Goal: Task Accomplishment & Management: Use online tool/utility

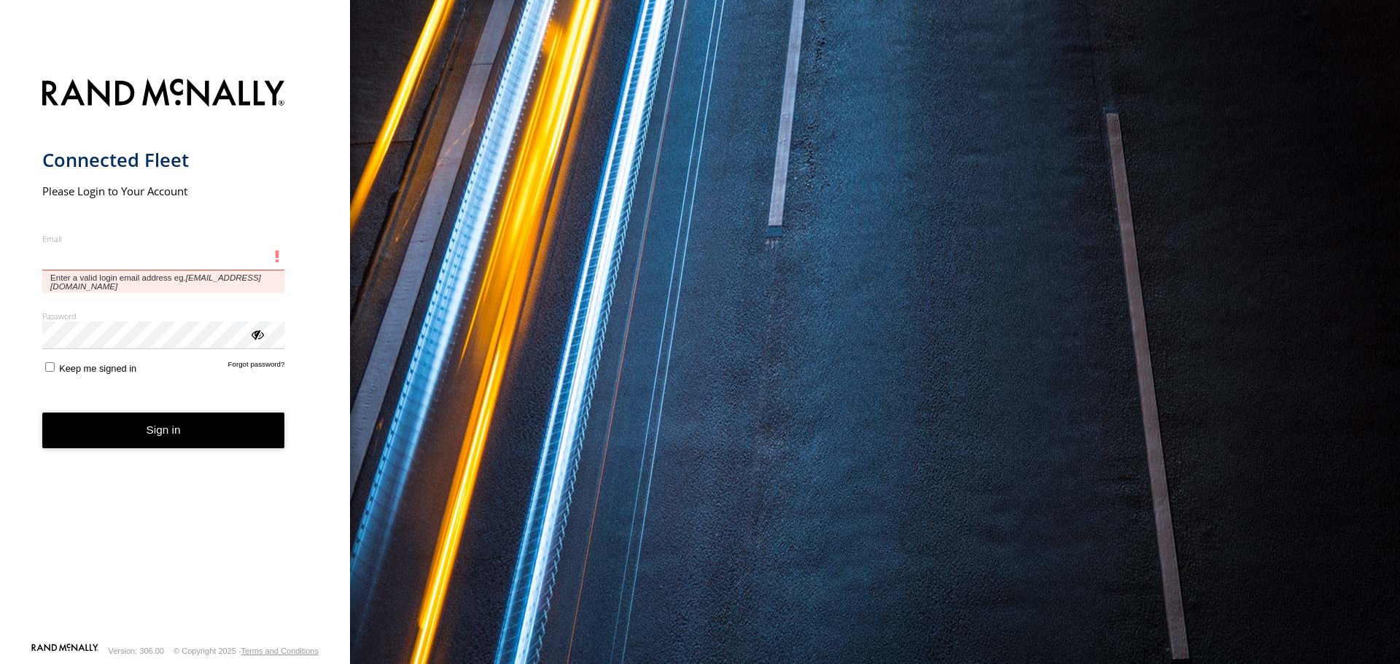
type input "**********"
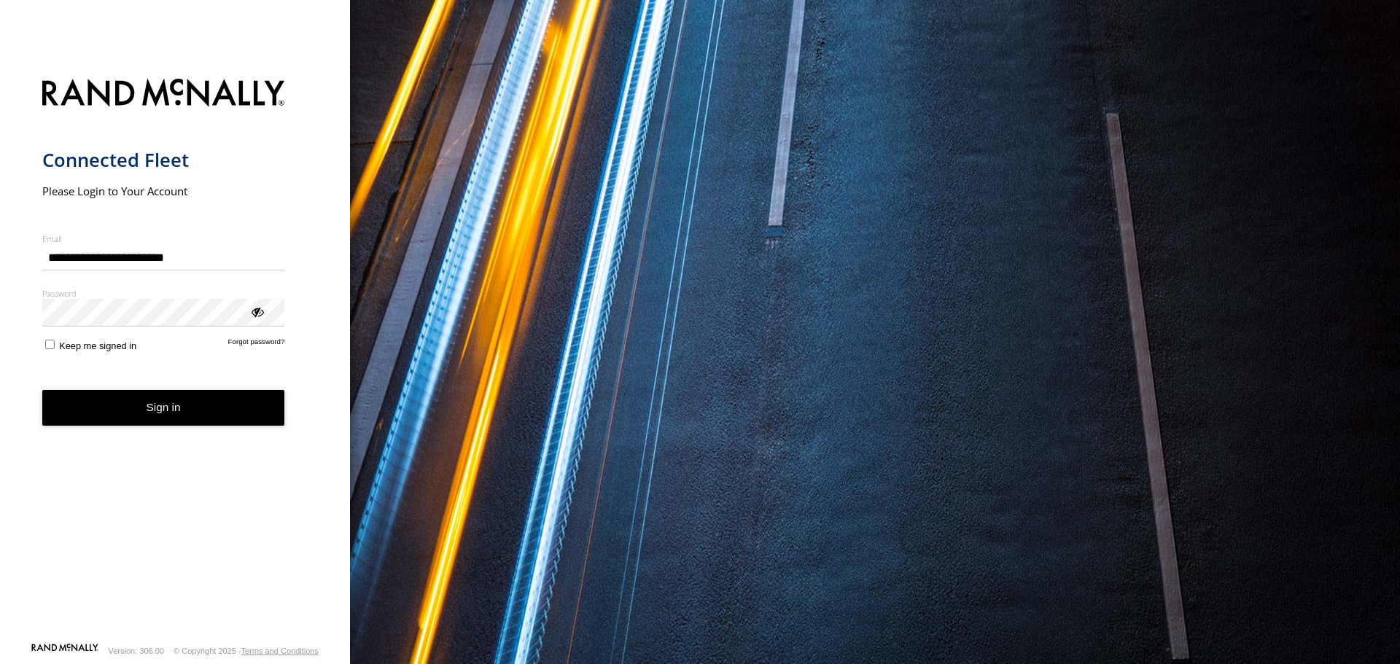
click at [57, 348] on label "Keep me signed in" at bounding box center [89, 345] width 95 height 14
click at [112, 409] on button "Sign in" at bounding box center [163, 408] width 243 height 36
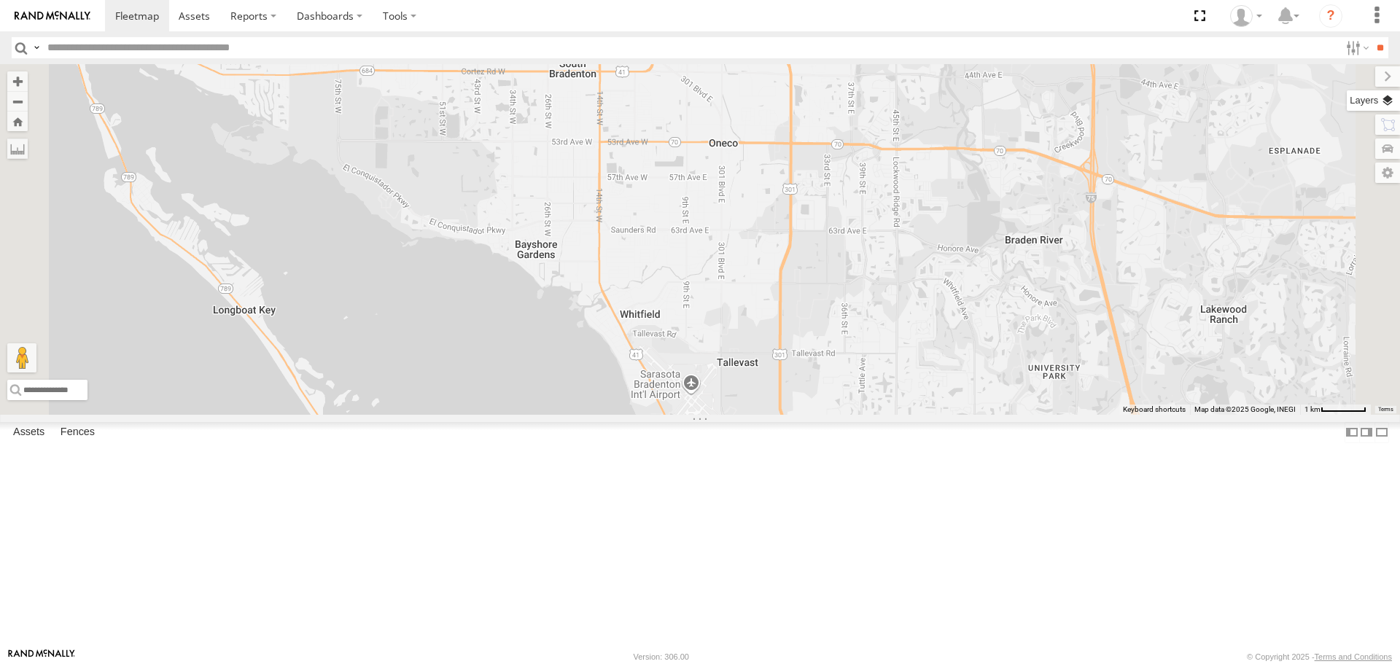
click at [1390, 103] on label at bounding box center [1373, 100] width 53 height 20
click at [0, 0] on span "Basemaps" at bounding box center [0, 0] width 0 height 0
click at [0, 0] on span "Roadmap" at bounding box center [0, 0] width 0 height 0
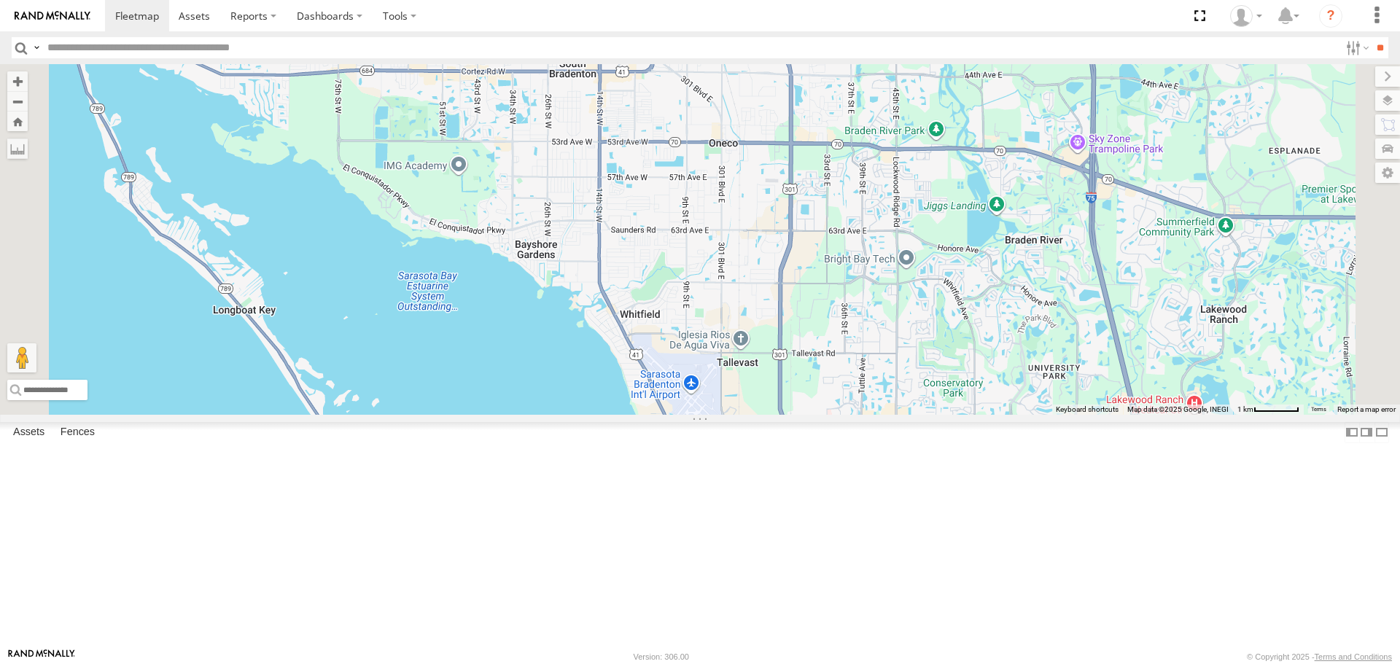
click at [0, 0] on label "Overlays" at bounding box center [0, 0] width 0 height 0
click at [0, 0] on span "Traffic" at bounding box center [0, 0] width 0 height 0
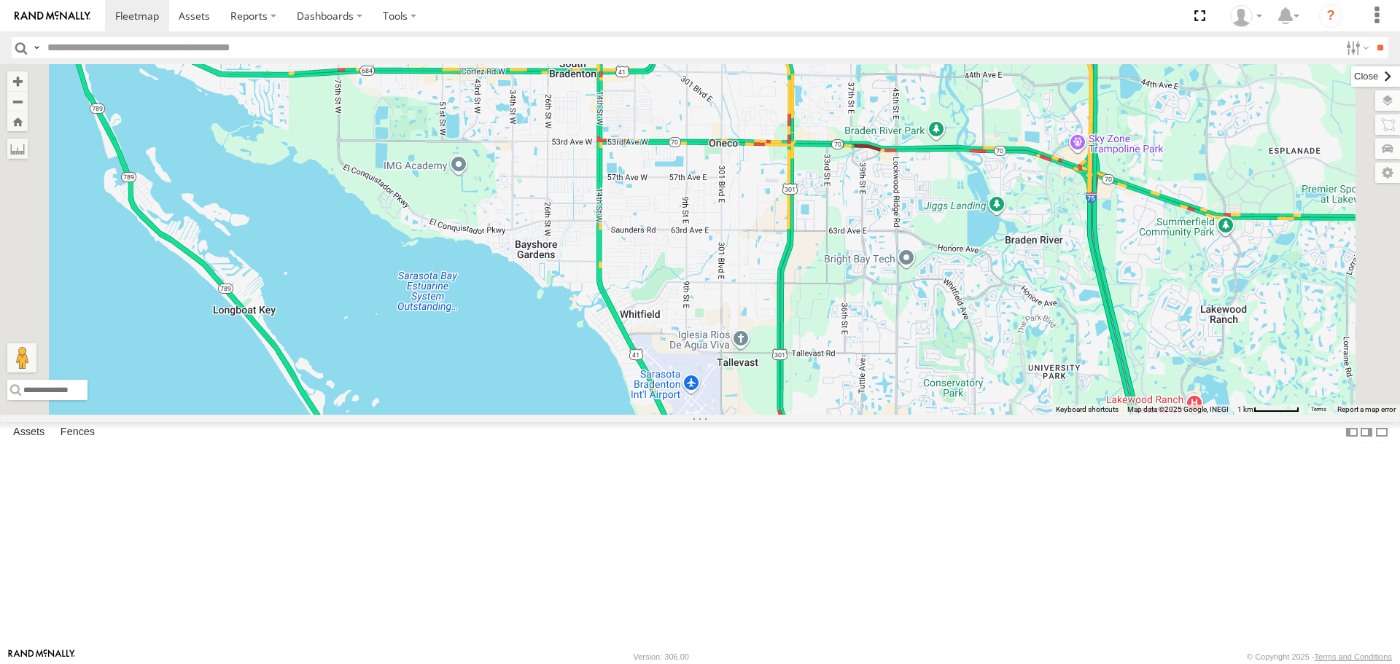
click at [1351, 77] on label at bounding box center [1375, 76] width 49 height 20
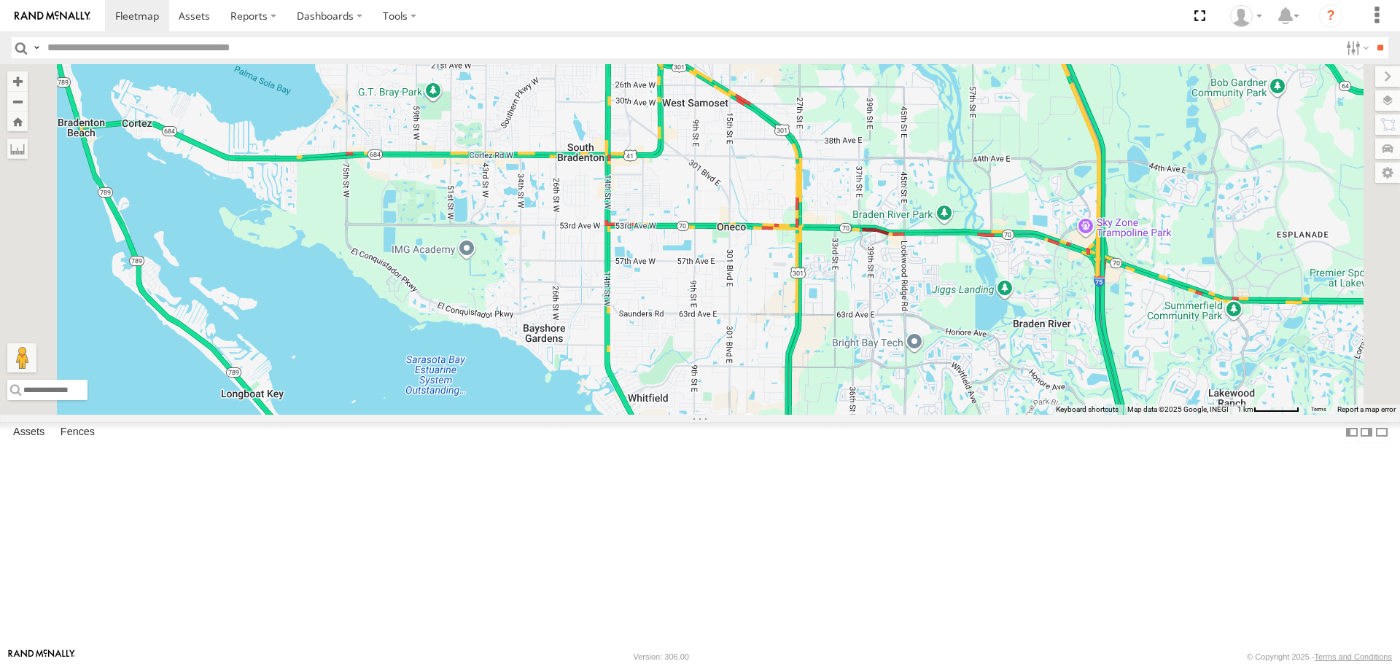
drag, startPoint x: 1018, startPoint y: 260, endPoint x: 1026, endPoint y: 350, distance: 90.8
click at [1026, 350] on div "4 Robert" at bounding box center [700, 239] width 1400 height 350
